Goal: Task Accomplishment & Management: Complete application form

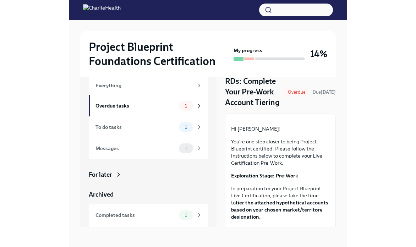
scroll to position [12, 0]
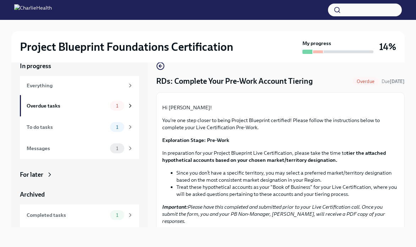
click at [278, 51] on div at bounding box center [318, 51] width 10 height 3
click at [278, 49] on div "My progress" at bounding box center [337, 47] width 71 height 14
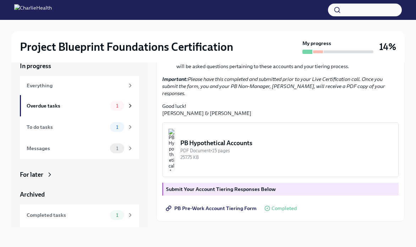
scroll to position [201, 0]
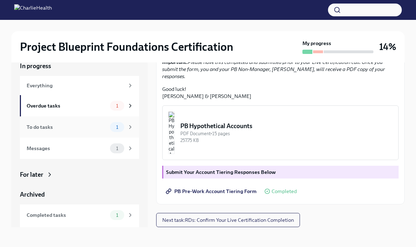
click at [82, 125] on div "To do tasks" at bounding box center [67, 127] width 81 height 8
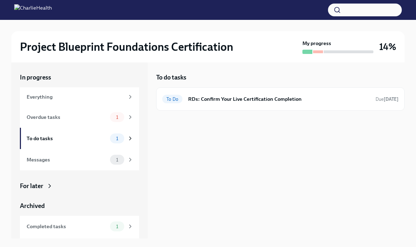
scroll to position [1, 0]
click at [99, 162] on div "Messages" at bounding box center [67, 160] width 81 height 8
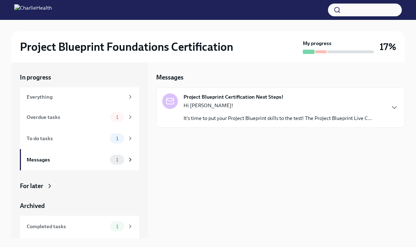
click at [218, 114] on div "Hi [PERSON_NAME]! It's time to put your Project Blueprint skills to the test! T…" at bounding box center [278, 112] width 188 height 20
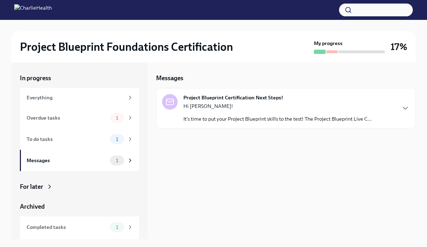
click at [278, 116] on p "It's time to put your Project Blueprint skills to the test! The Project Bluepri…" at bounding box center [278, 118] width 188 height 7
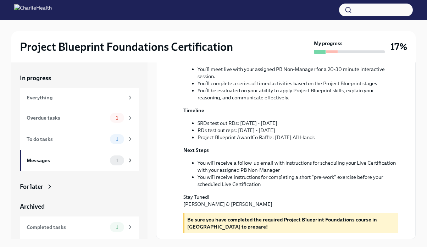
scroll to position [1, 0]
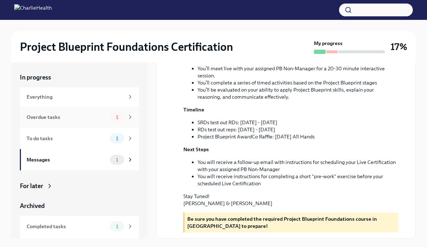
click at [70, 121] on div "Overdue tasks" at bounding box center [67, 117] width 81 height 8
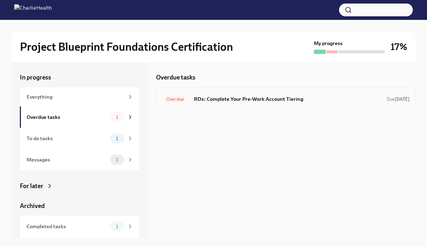
click at [261, 98] on h6 "RDs: Complete Your Pre-Work Account Tiering" at bounding box center [287, 99] width 187 height 8
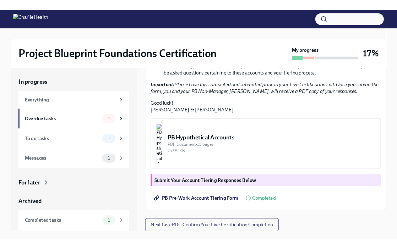
scroll to position [196, 0]
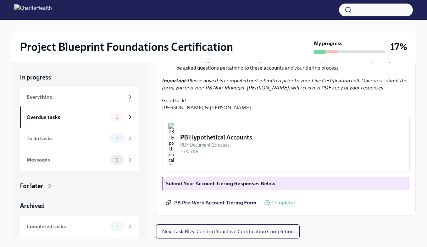
click at [210, 203] on span "PB Pre-Work Account Tiering Form" at bounding box center [211, 202] width 89 height 7
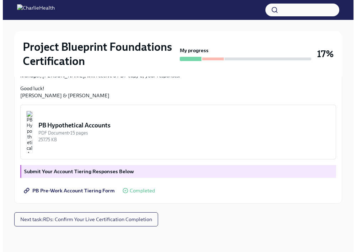
scroll to position [270, 0]
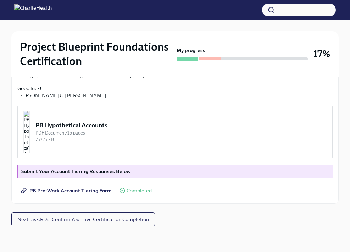
click at [119, 141] on div "257.75 KB" at bounding box center [180, 139] width 291 height 7
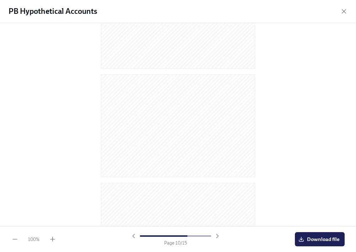
scroll to position [1430, 0]
